Goal: Task Accomplishment & Management: Use online tool/utility

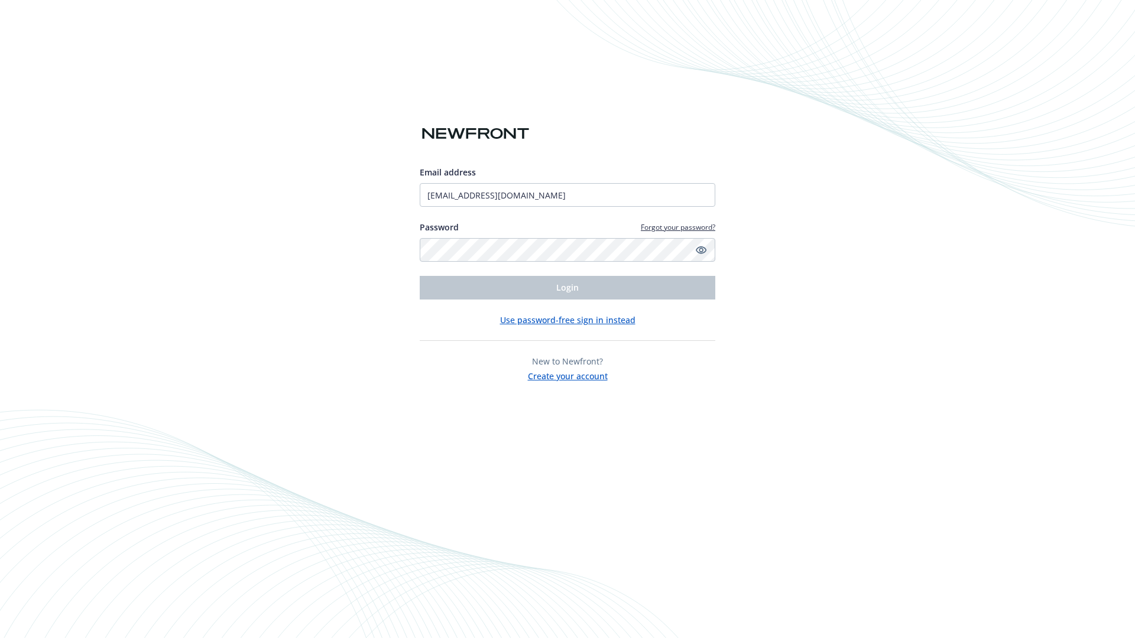
type input "[EMAIL_ADDRESS][DOMAIN_NAME]"
click at [567, 288] on span "Login" at bounding box center [567, 287] width 22 height 11
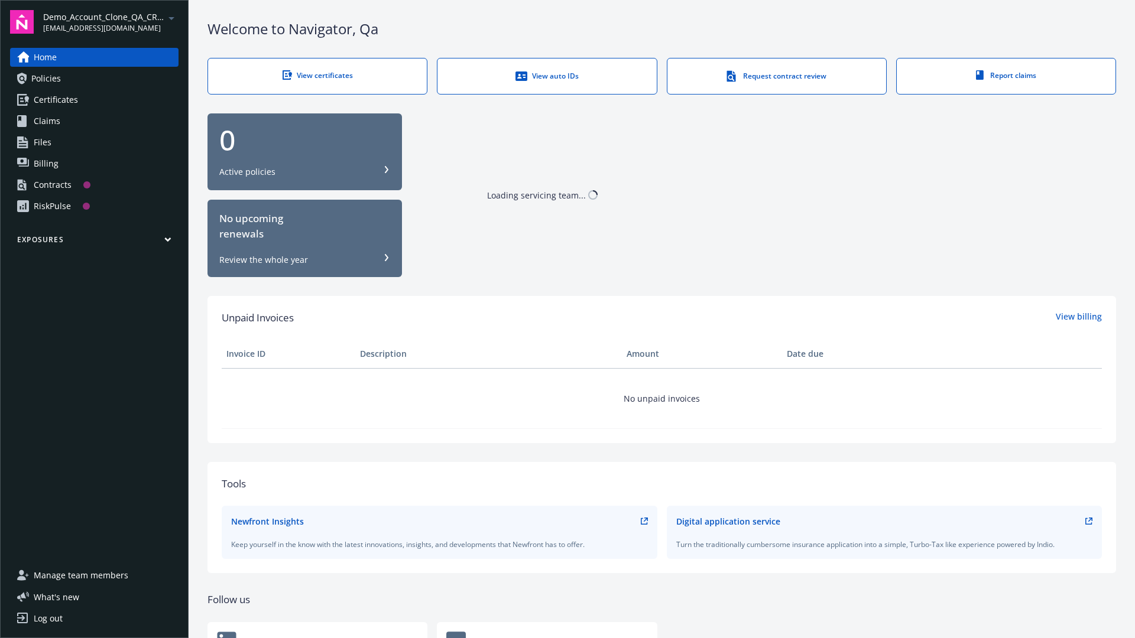
click at [111, 22] on span "Demo_Account_Clone_QA_CR_Tests_Prospect" at bounding box center [103, 17] width 121 height 12
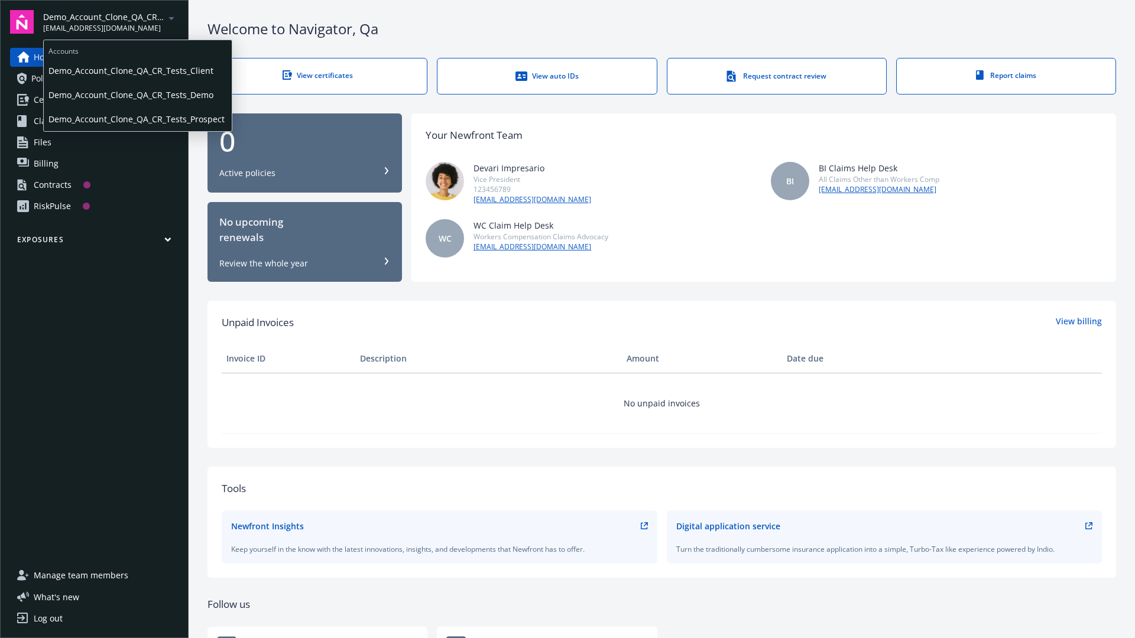
click at [137, 70] on span "Demo_Account_Clone_QA_CR_Tests_Client" at bounding box center [137, 71] width 178 height 24
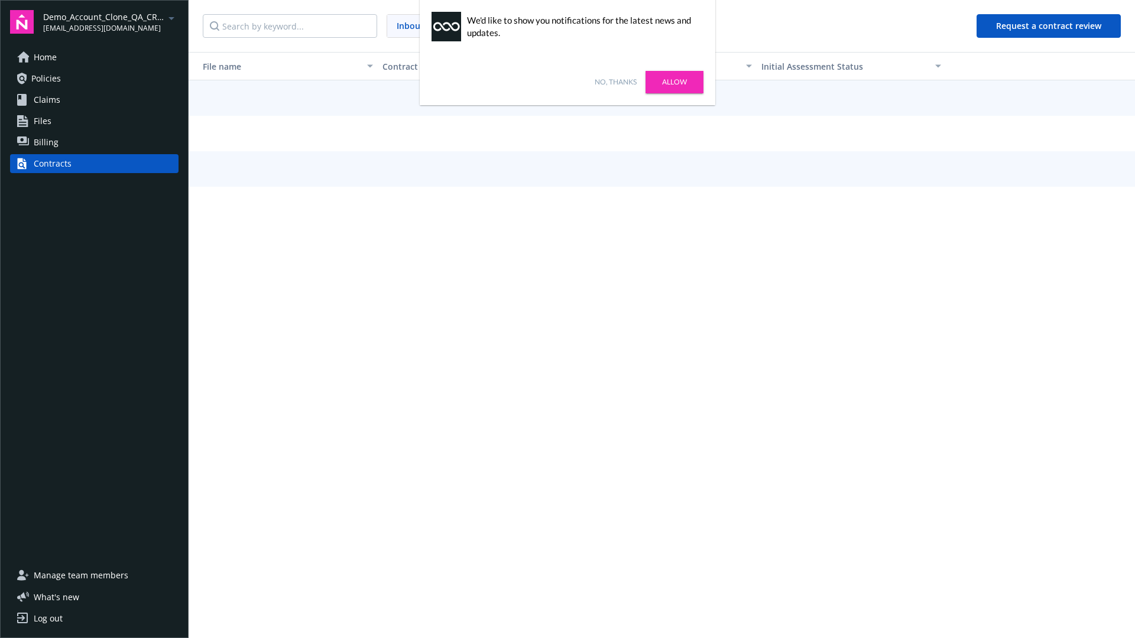
click at [615, 82] on link "No, thanks" at bounding box center [615, 82] width 42 height 11
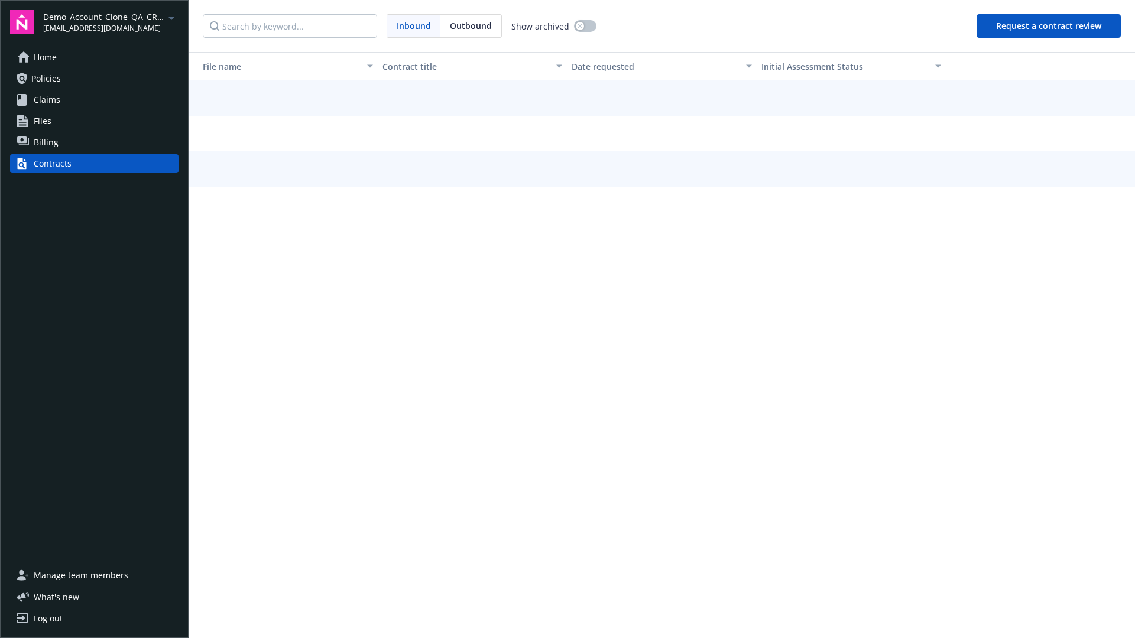
click at [1049, 26] on button "Request a contract review" at bounding box center [1048, 26] width 144 height 24
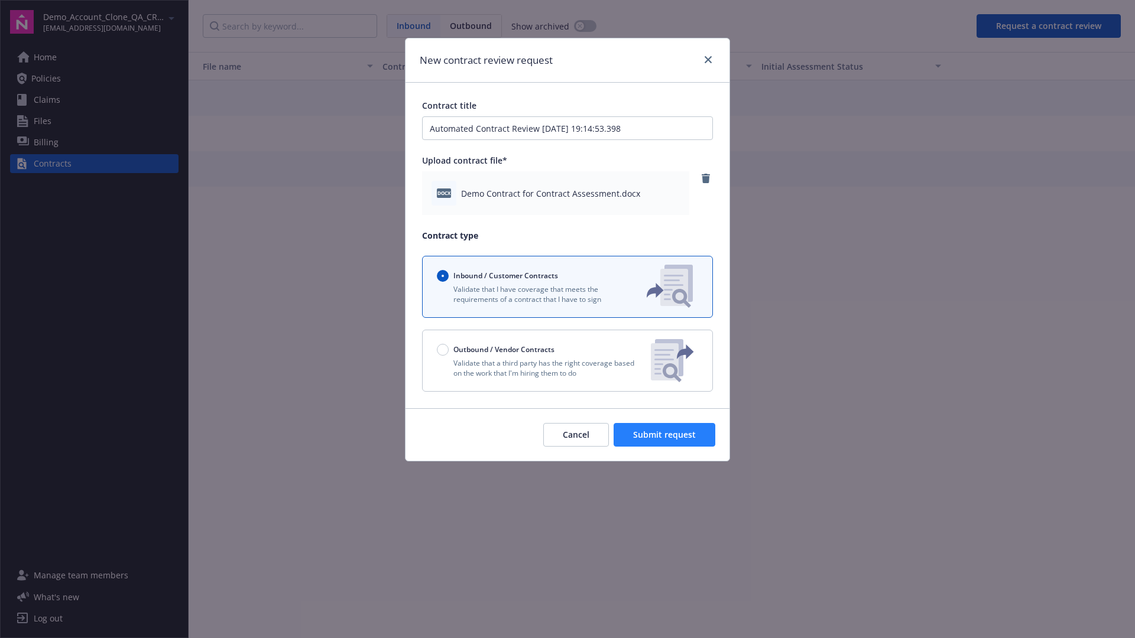
type input "Automated Contract Review [DATE] 19:14:53.398"
click at [665, 435] on span "Submit request" at bounding box center [664, 434] width 63 height 11
